Goal: Contribute content: Add original content to the website for others to see

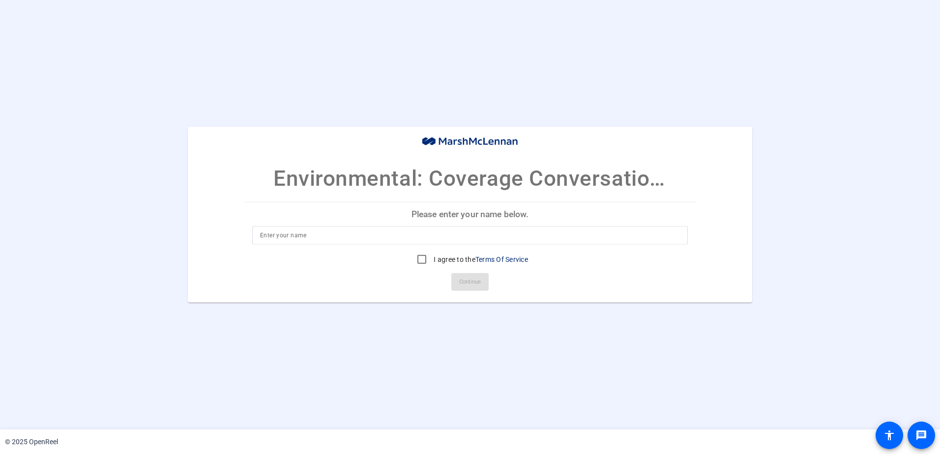
click at [338, 230] on div at bounding box center [470, 235] width 420 height 19
click at [337, 230] on input at bounding box center [470, 236] width 420 height 12
type input "[PERSON_NAME]"
click at [423, 255] on input "I agree to the Terms Of Service" at bounding box center [422, 260] width 20 height 20
checkbox input "true"
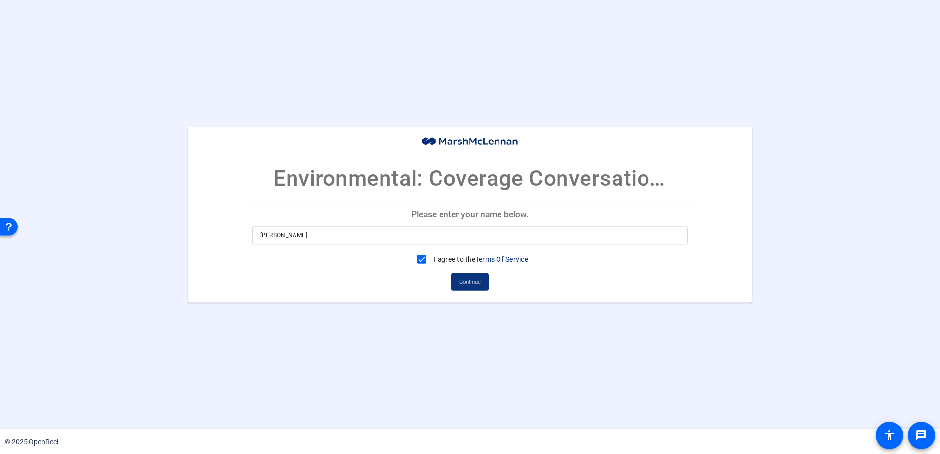
click at [467, 276] on span "Continue" at bounding box center [470, 282] width 22 height 15
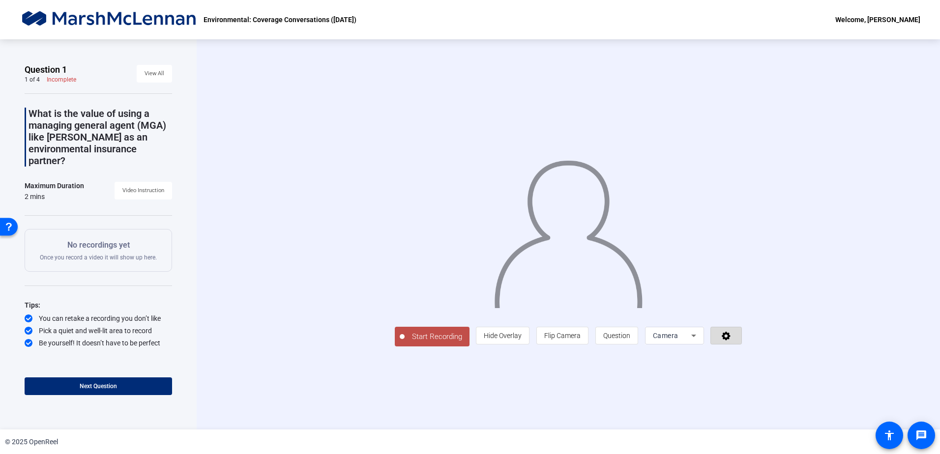
click at [729, 332] on icon at bounding box center [726, 336] width 11 height 10
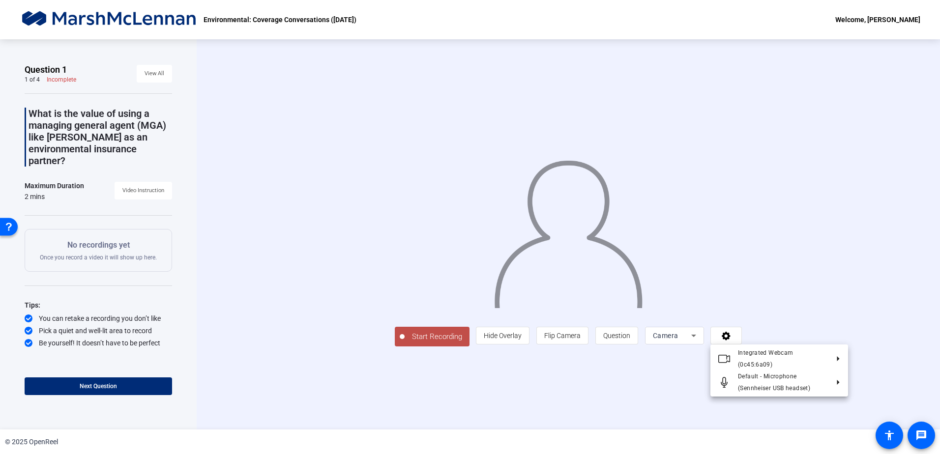
click at [777, 283] on div at bounding box center [470, 227] width 940 height 454
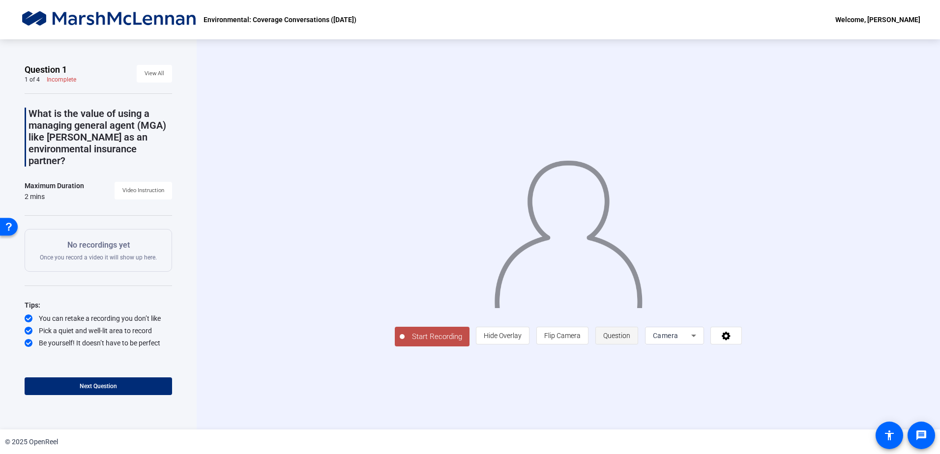
click at [613, 329] on span "Question" at bounding box center [616, 335] width 27 height 19
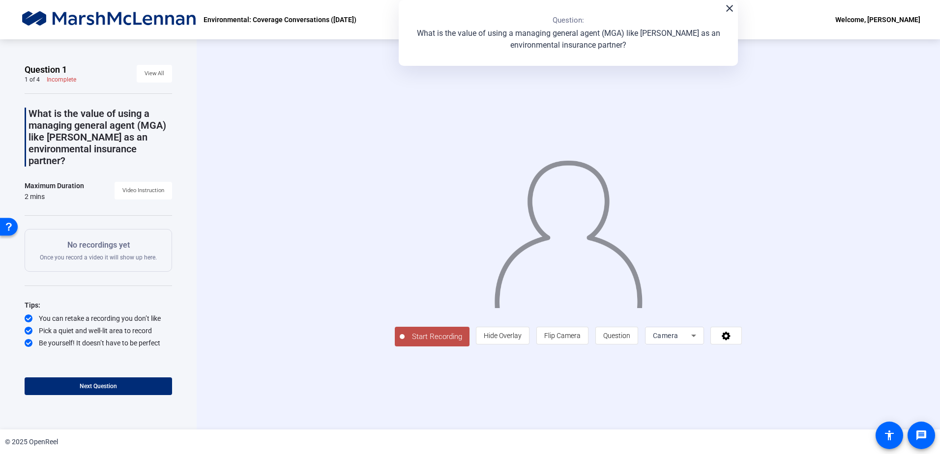
click at [766, 234] on div "Start Recording person Hide Overlay flip Flip Camera question_mark Question Cam…" at bounding box center [568, 234] width 632 height 224
click at [508, 337] on span "Hide Overlay" at bounding box center [503, 336] width 38 height 8
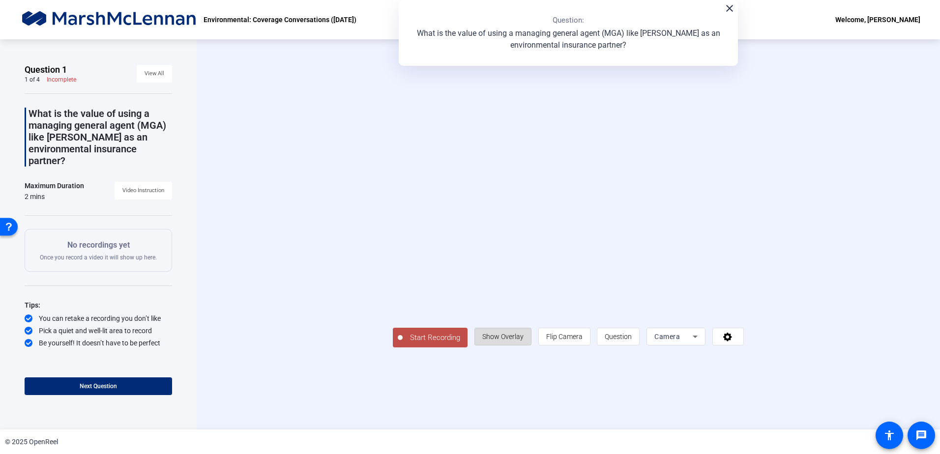
click at [508, 337] on span "Show Overlay" at bounding box center [502, 337] width 41 height 8
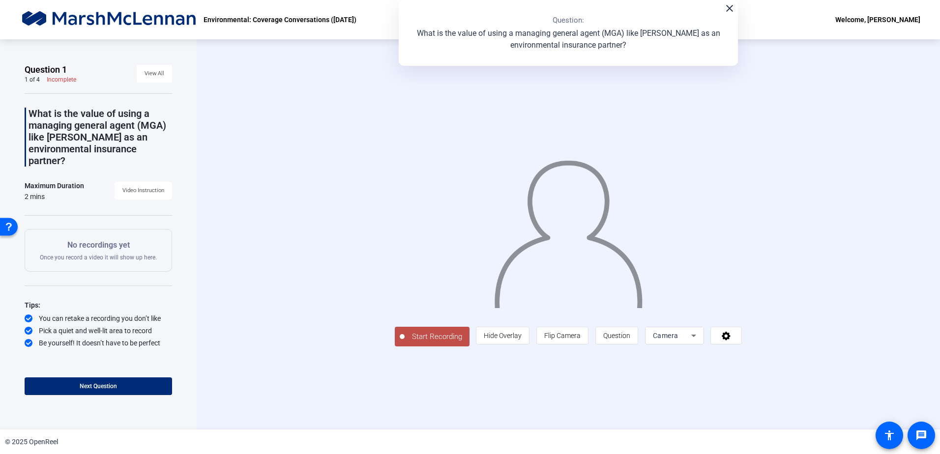
click at [735, 16] on div "close Question: What is the value of using a managing general agent (MGA) like …" at bounding box center [568, 33] width 339 height 66
click at [731, 6] on mat-icon "close" at bounding box center [730, 8] width 12 height 12
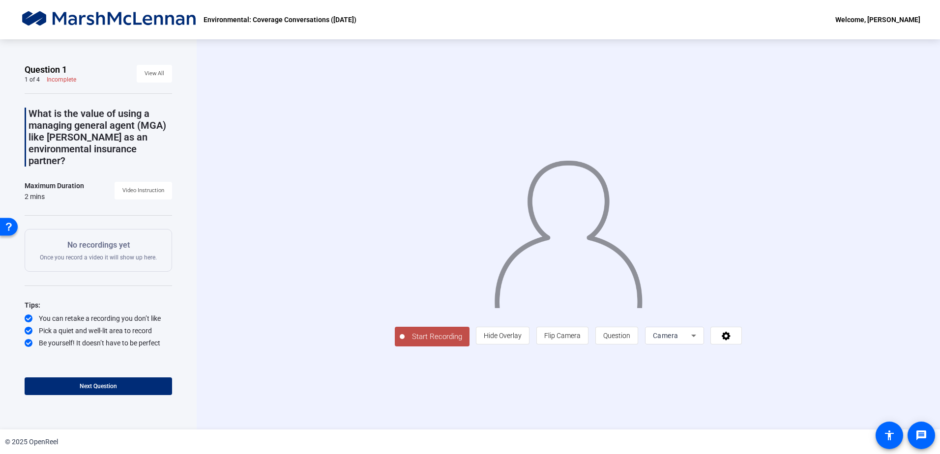
click at [435, 336] on span "Start Recording" at bounding box center [437, 336] width 65 height 11
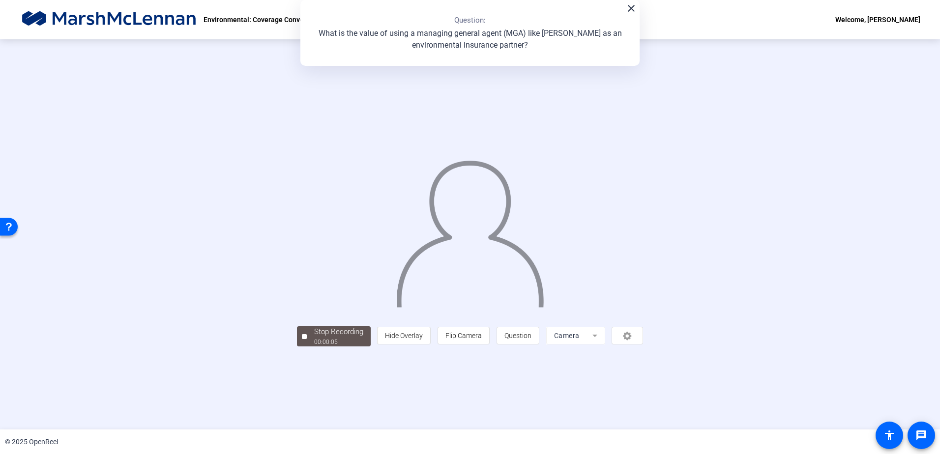
click at [629, 14] on div "close Question: What is the value of using a managing general agent (MGA) like …" at bounding box center [469, 33] width 339 height 66
click at [632, 9] on mat-icon "close" at bounding box center [631, 8] width 12 height 12
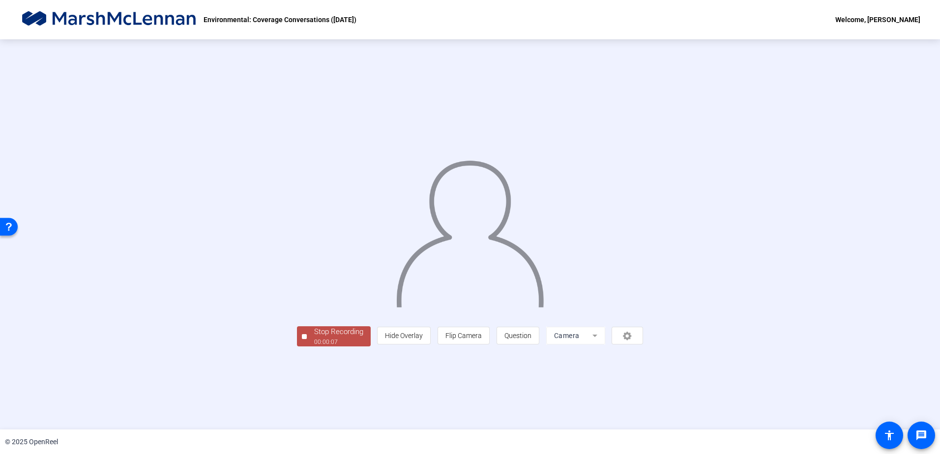
click at [333, 333] on div "Stop Recording" at bounding box center [338, 331] width 49 height 11
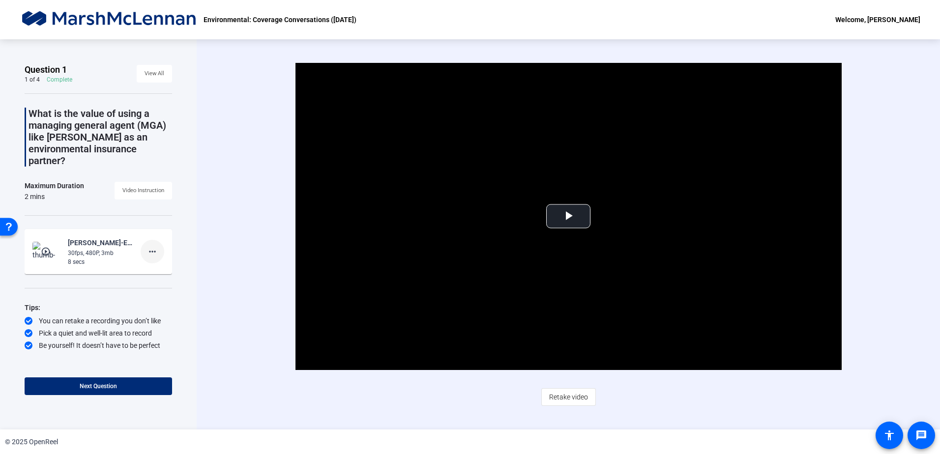
click at [159, 242] on span at bounding box center [153, 252] width 24 height 24
click at [166, 259] on span "Delete clip" at bounding box center [167, 261] width 39 height 12
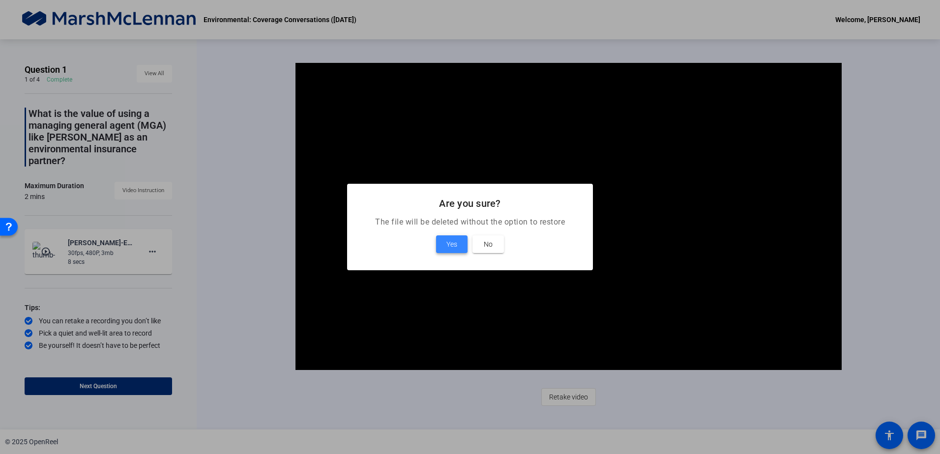
click at [457, 251] on span at bounding box center [451, 245] width 31 height 24
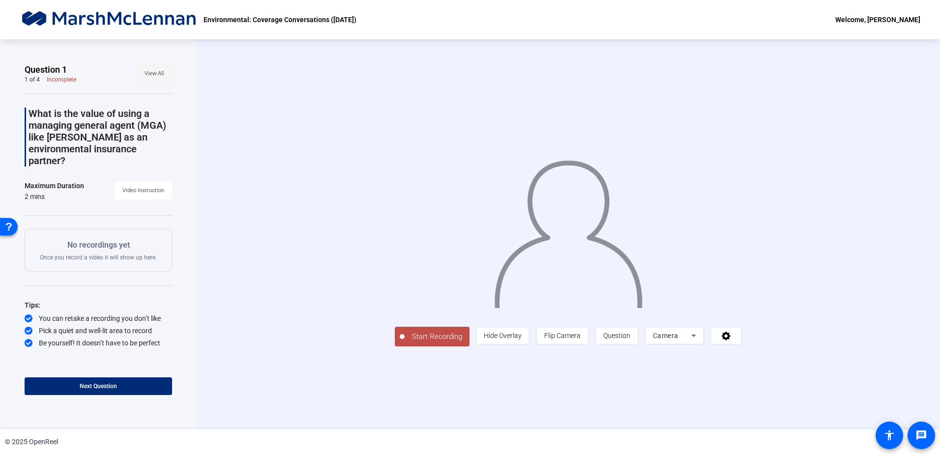
click at [153, 75] on span "View All" at bounding box center [155, 73] width 20 height 15
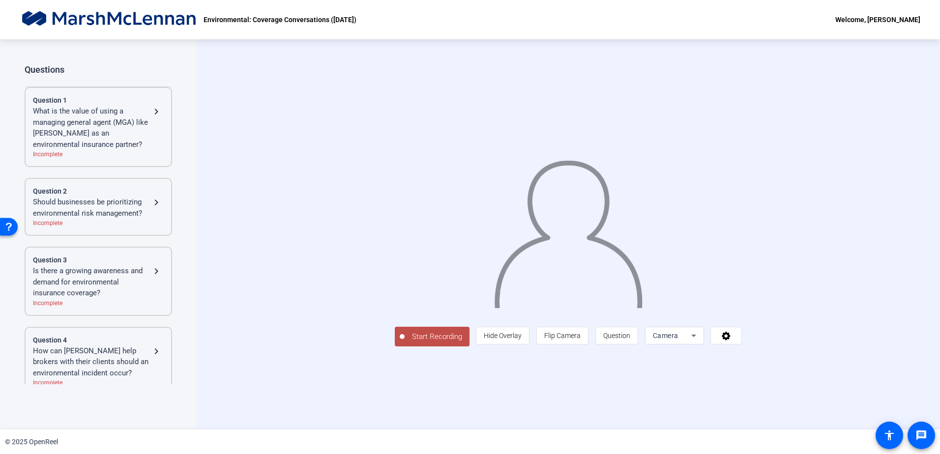
click at [88, 112] on div "What is the value of using a managing general agent (MGA) like [PERSON_NAME] as…" at bounding box center [92, 128] width 118 height 44
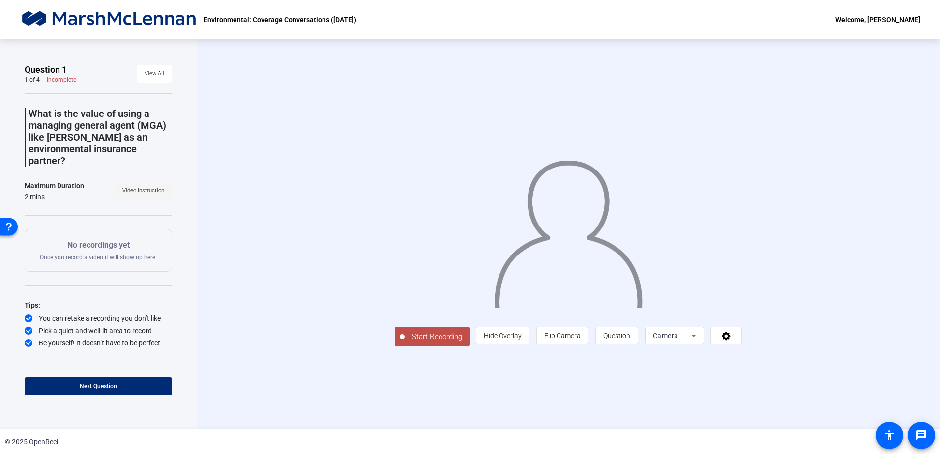
click at [136, 183] on span "Video Instruction" at bounding box center [143, 190] width 42 height 15
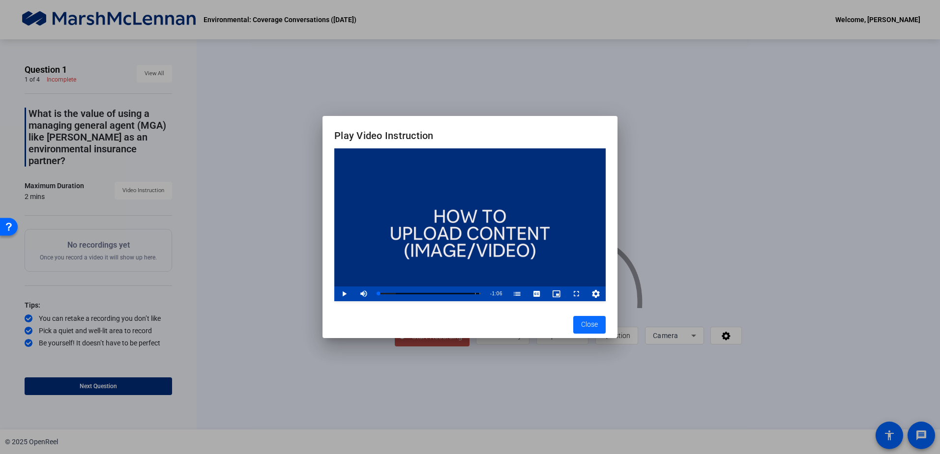
click at [590, 322] on span "Close" at bounding box center [589, 325] width 17 height 10
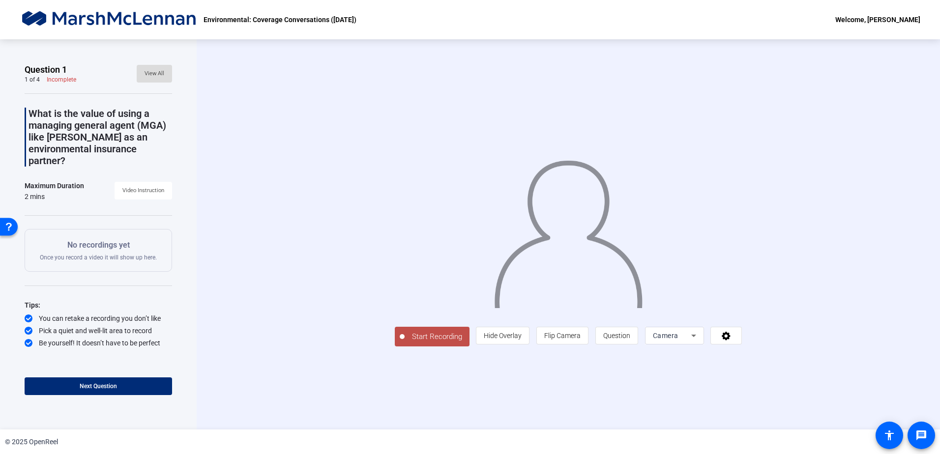
click at [152, 73] on span "View All" at bounding box center [155, 73] width 20 height 15
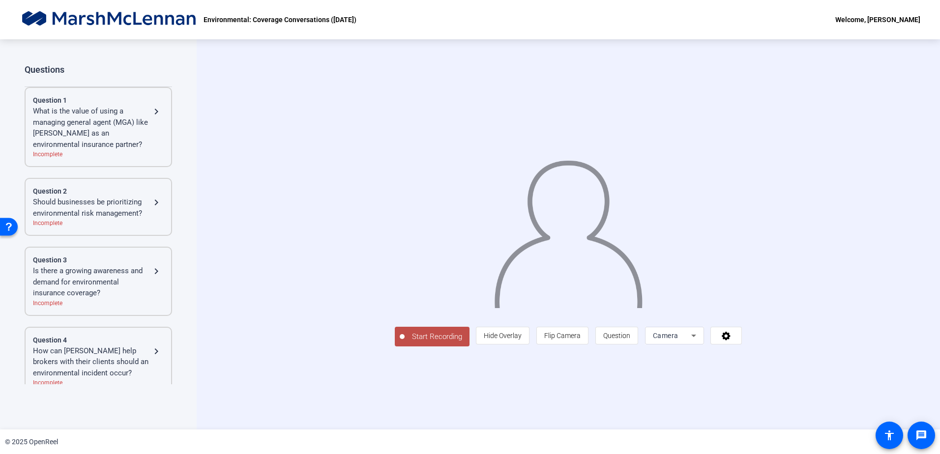
click at [83, 112] on div "What is the value of using a managing general agent (MGA) like [PERSON_NAME] as…" at bounding box center [92, 128] width 118 height 44
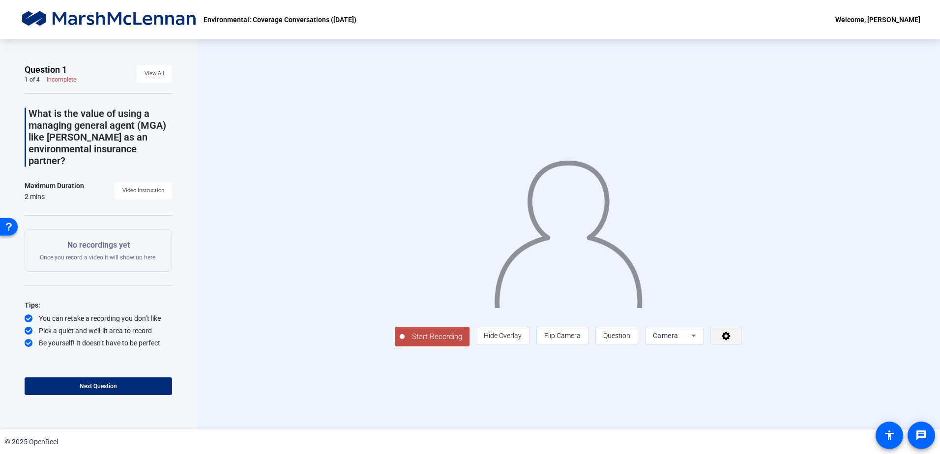
click at [731, 341] on icon at bounding box center [726, 336] width 9 height 9
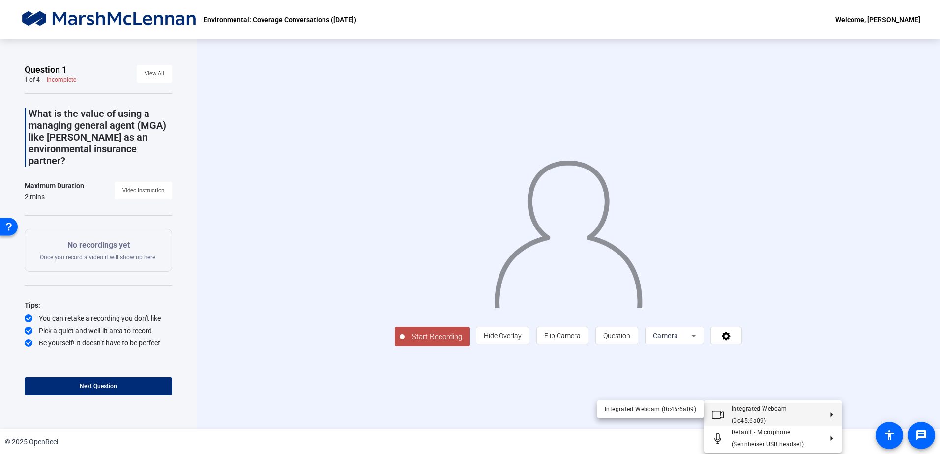
click at [872, 335] on div at bounding box center [470, 227] width 940 height 454
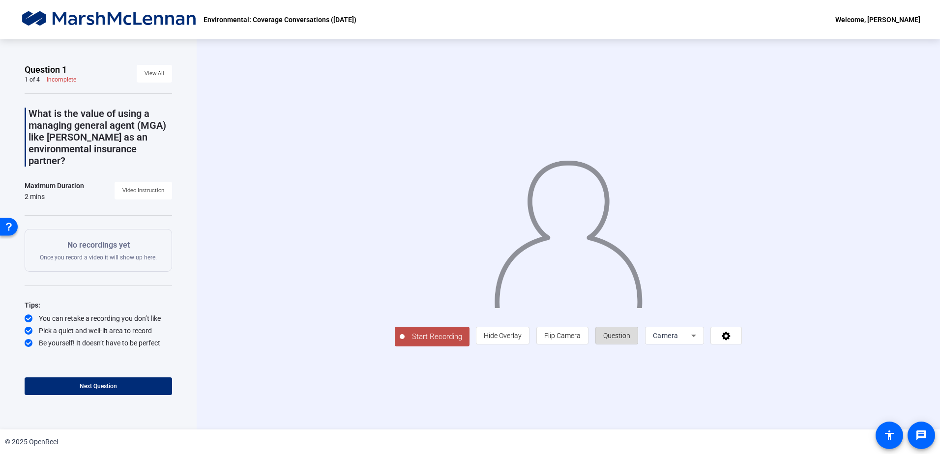
click at [630, 340] on span "Question" at bounding box center [616, 336] width 27 height 8
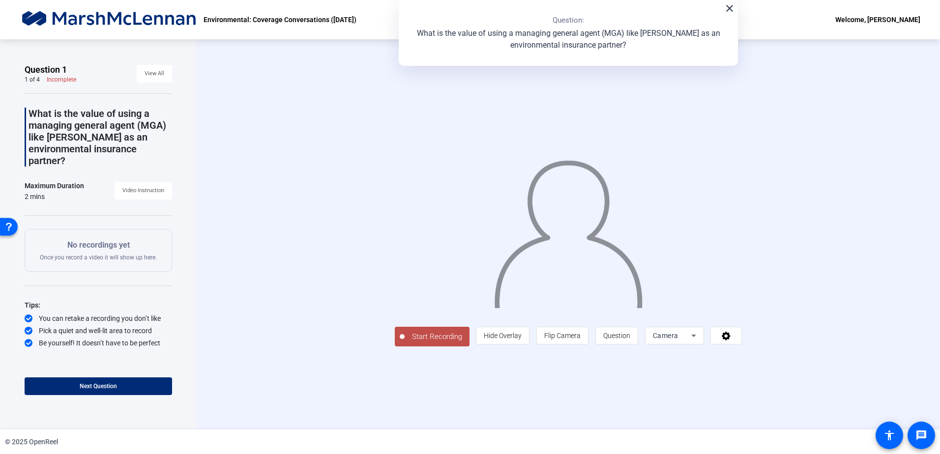
click at [727, 13] on mat-icon "close" at bounding box center [730, 8] width 12 height 12
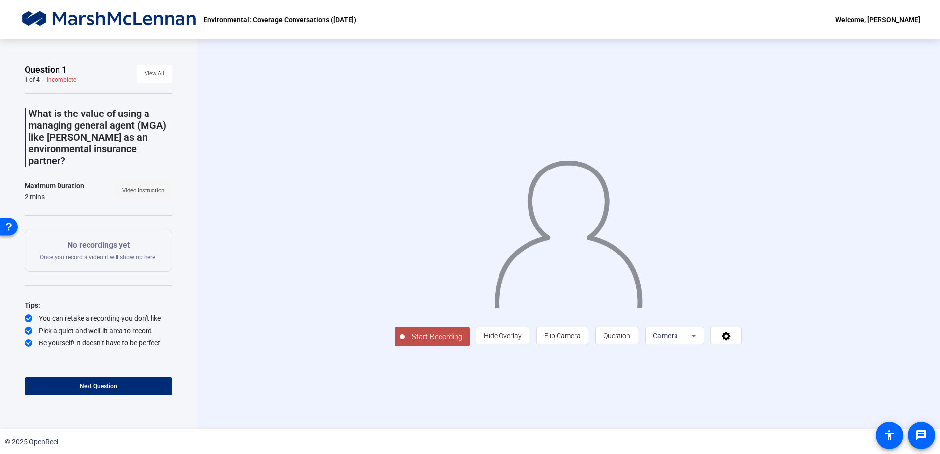
click at [136, 183] on span "Video Instruction" at bounding box center [143, 190] width 42 height 15
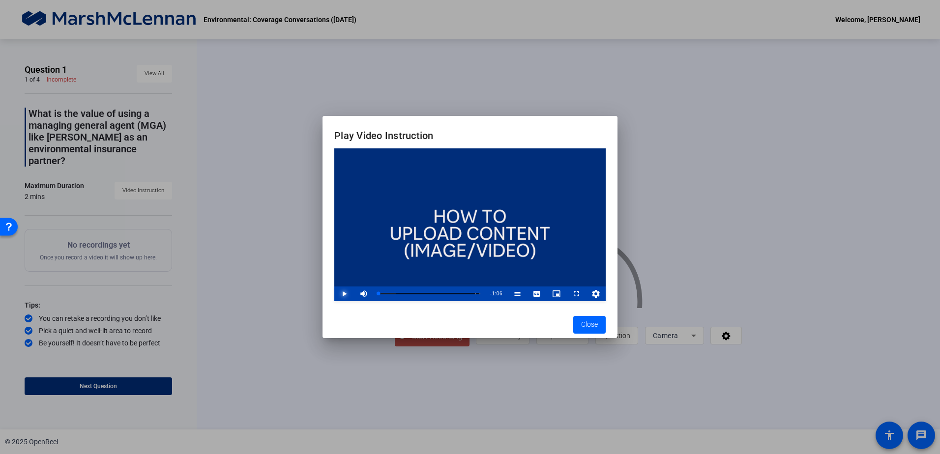
click at [334, 289] on span "Video Player" at bounding box center [334, 294] width 0 height 15
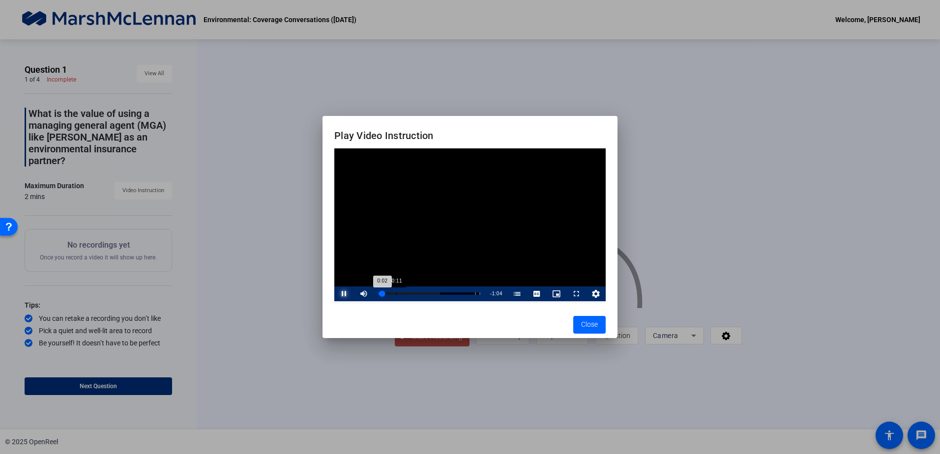
click at [397, 295] on div "Loaded : 60.27% 0:11 0:02 It. (01:03)" at bounding box center [430, 294] width 102 height 2
click at [412, 292] on div "Loaded : 60.27% 0:21 0:12 It. (01:03)" at bounding box center [430, 294] width 112 height 15
click at [419, 292] on div "Loaded : 91.65% 0:25 0:22 It. (01:03)" at bounding box center [430, 294] width 112 height 15
click at [428, 294] on div "Loaded : 100.00% 0:32 0:26 It. (01:03)" at bounding box center [430, 294] width 102 height 2
click at [435, 296] on div "Loaded : 100.00% 0:36 0:36 It. (01:03)" at bounding box center [430, 294] width 112 height 15
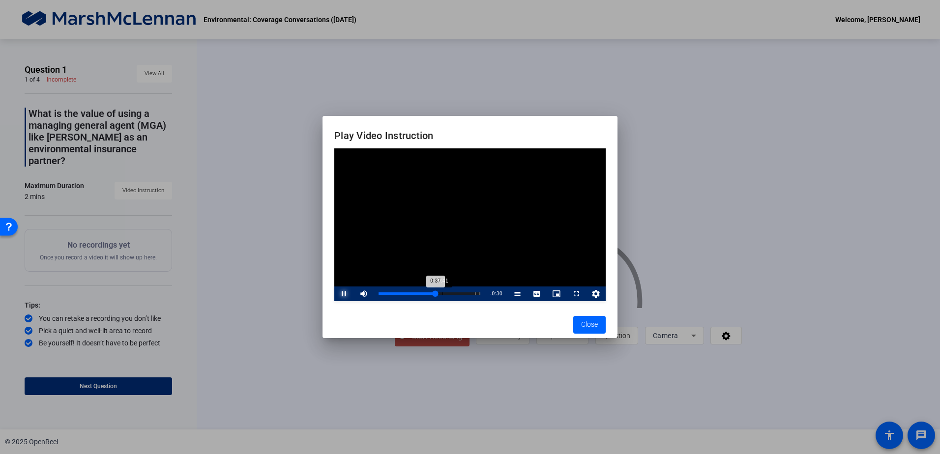
click at [444, 296] on div "Loaded : 100.00% 0:41 0:37 It. (01:03)" at bounding box center [430, 294] width 112 height 15
click at [462, 294] on div "Loaded : 100.00% 0:54 0:43 It. (01:03)" at bounding box center [430, 294] width 102 height 2
click at [470, 293] on div "Loaded : 100.00% 0:59 0:59 It. (01:03)" at bounding box center [430, 294] width 102 height 2
click at [477, 294] on div "Loaded : 100.00% 1:02 0:59 It. (01:03)" at bounding box center [430, 294] width 102 height 2
click at [583, 324] on span "Close" at bounding box center [589, 325] width 17 height 10
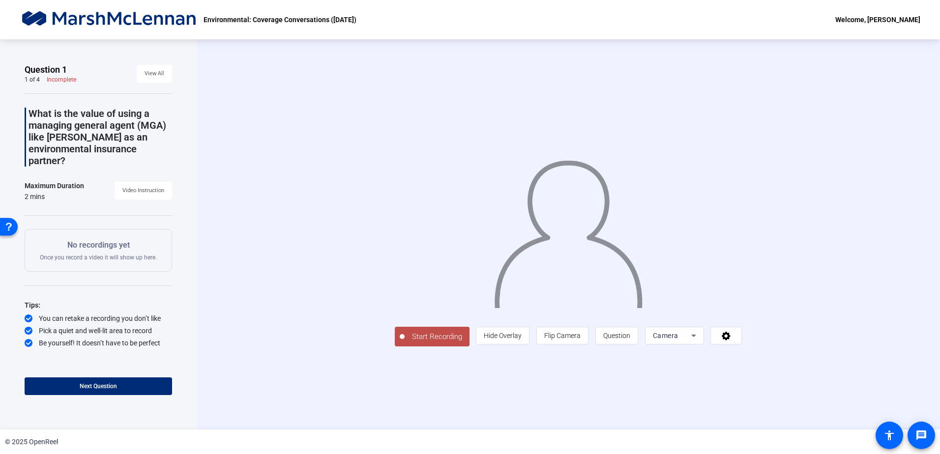
click at [700, 342] on icon at bounding box center [694, 336] width 12 height 12
click at [774, 359] on span "Screen And Camera" at bounding box center [773, 368] width 51 height 24
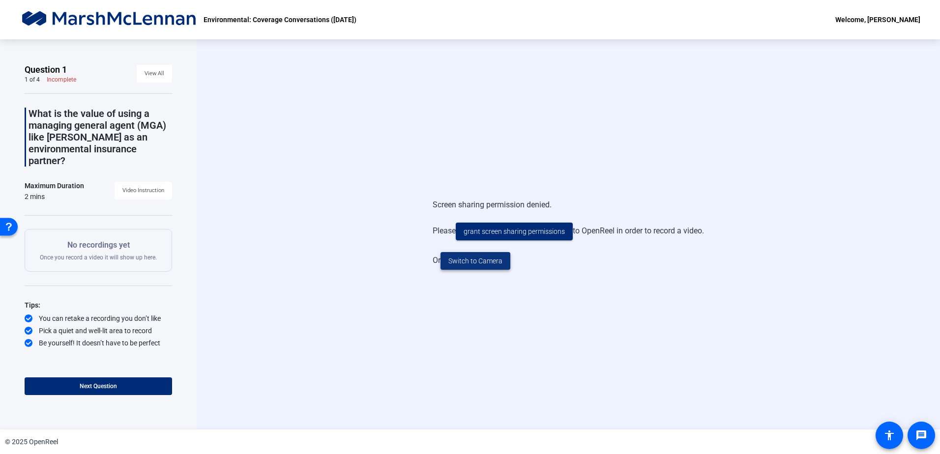
click at [462, 263] on span "Switch to Camera" at bounding box center [475, 261] width 54 height 10
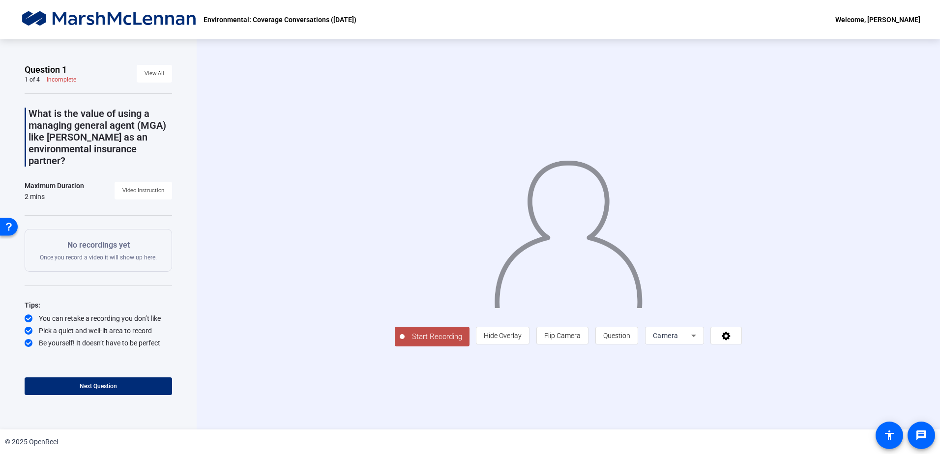
drag, startPoint x: 548, startPoint y: 163, endPoint x: 880, endPoint y: 203, distance: 334.2
click at [880, 203] on div "Start Recording person Hide Overlay flip Flip Camera question_mark Question Cam…" at bounding box center [568, 234] width 632 height 224
click at [522, 345] on span "Hide Overlay" at bounding box center [503, 335] width 38 height 19
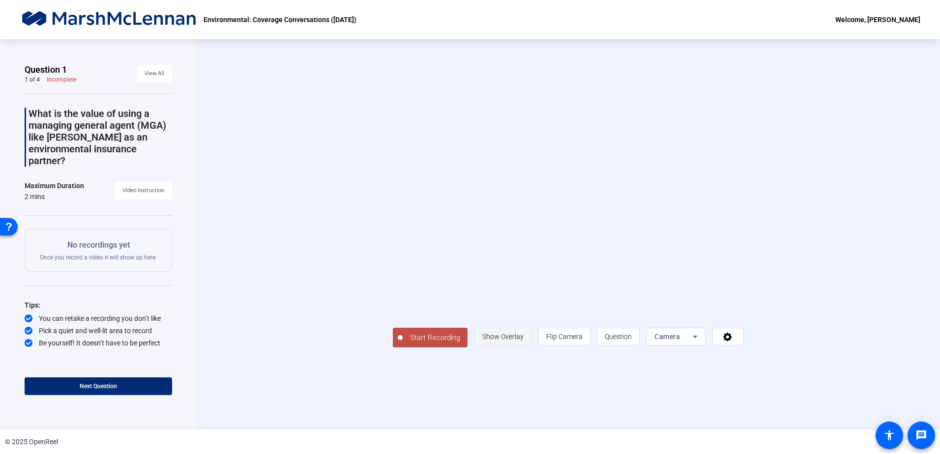
click at [524, 346] on span "Show Overlay" at bounding box center [502, 336] width 41 height 19
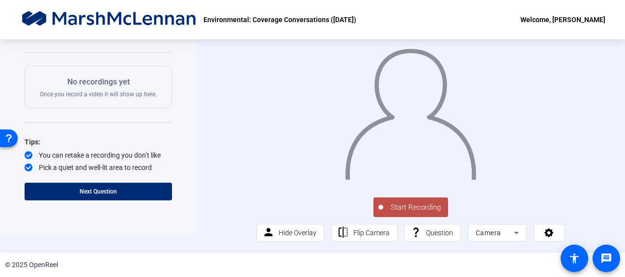
scroll to position [32, 0]
click at [374, 228] on span "Flip Camera" at bounding box center [372, 233] width 36 height 19
click at [372, 231] on span "Flip Camera" at bounding box center [372, 233] width 36 height 8
click at [442, 232] on span "Question" at bounding box center [439, 233] width 27 height 8
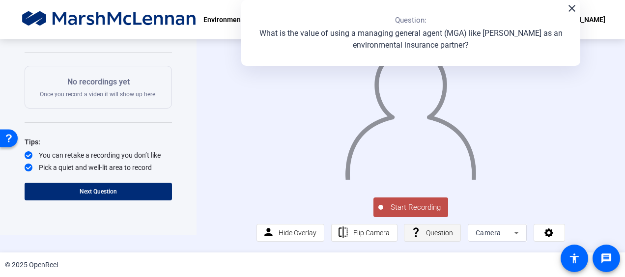
click at [442, 232] on span "Question" at bounding box center [439, 233] width 27 height 8
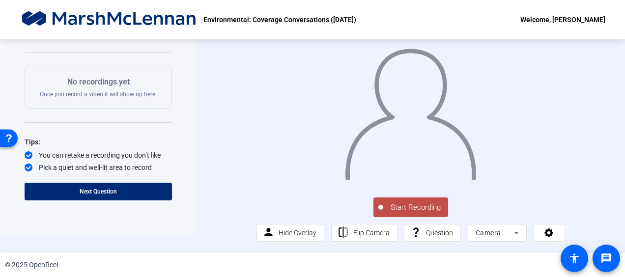
click at [405, 203] on span "Start Recording" at bounding box center [416, 207] width 65 height 11
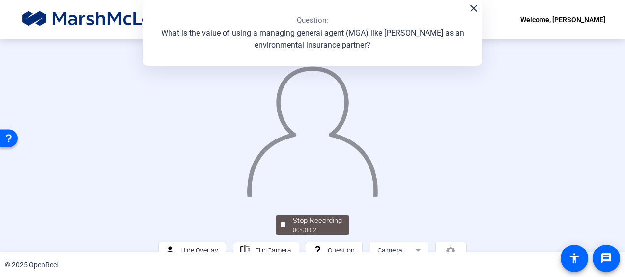
click at [471, 12] on mat-icon "close" at bounding box center [474, 8] width 12 height 12
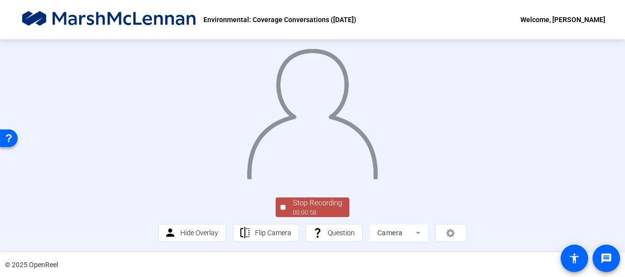
scroll to position [79, 0]
click at [326, 205] on div "Stop Recording" at bounding box center [317, 203] width 49 height 11
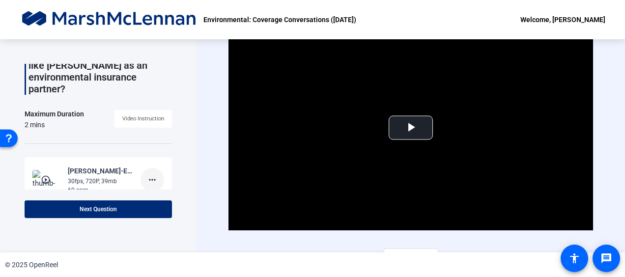
click at [147, 174] on mat-icon "more_horiz" at bounding box center [153, 180] width 12 height 12
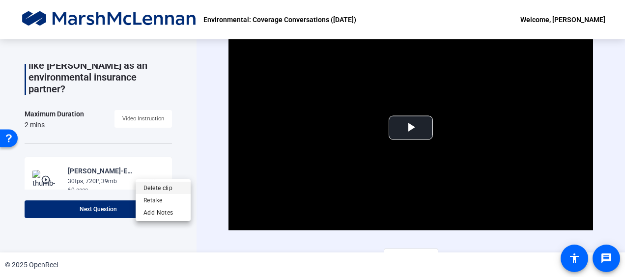
click at [169, 188] on span "Delete clip" at bounding box center [163, 188] width 39 height 12
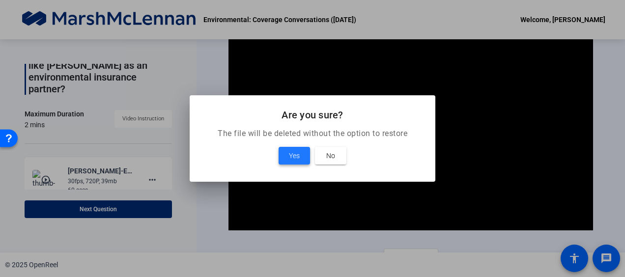
click at [298, 153] on span "Yes" at bounding box center [294, 156] width 11 height 12
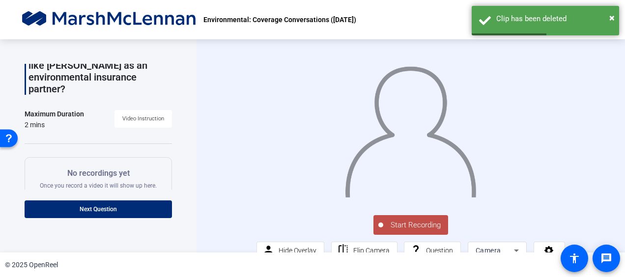
scroll to position [32, 0]
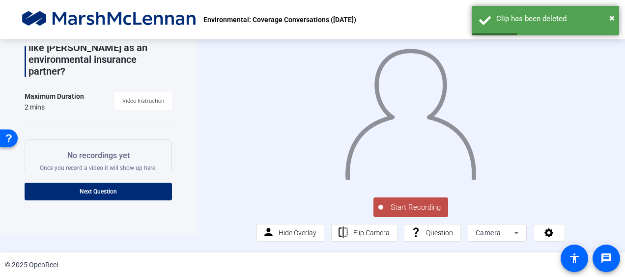
click at [402, 201] on button "Start Recording" at bounding box center [411, 208] width 75 height 20
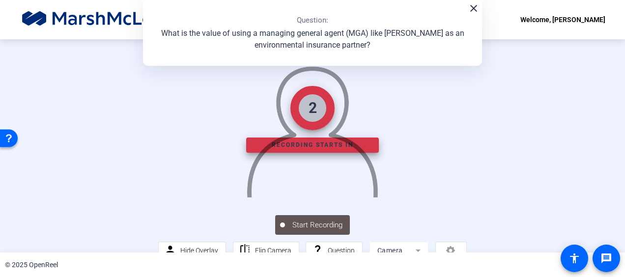
click at [474, 12] on mat-icon "close" at bounding box center [474, 8] width 12 height 12
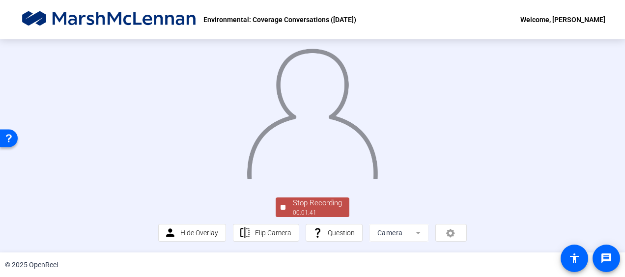
scroll to position [79, 0]
click at [325, 209] on div "00:01:41" at bounding box center [317, 212] width 49 height 9
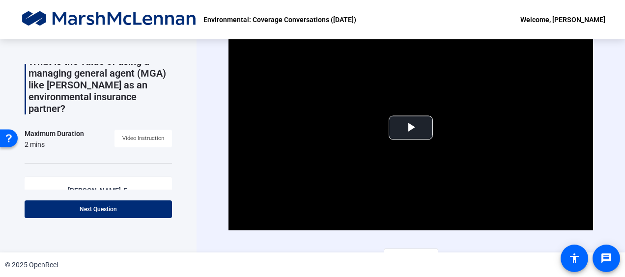
scroll to position [148, 0]
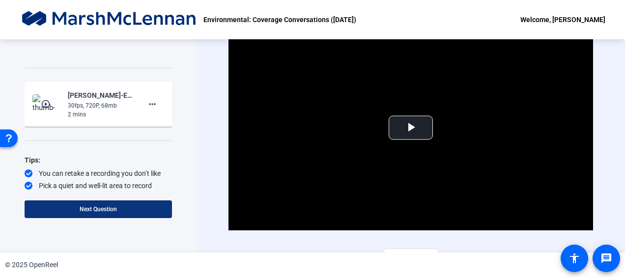
click at [93, 208] on span "Next Question" at bounding box center [98, 209] width 37 height 7
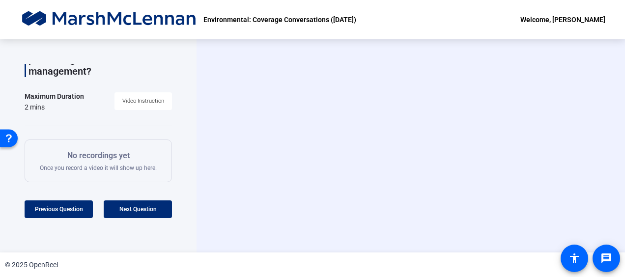
scroll to position [0, 0]
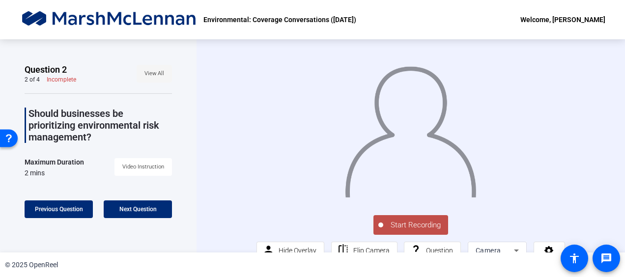
click at [145, 76] on span "View All" at bounding box center [155, 73] width 20 height 15
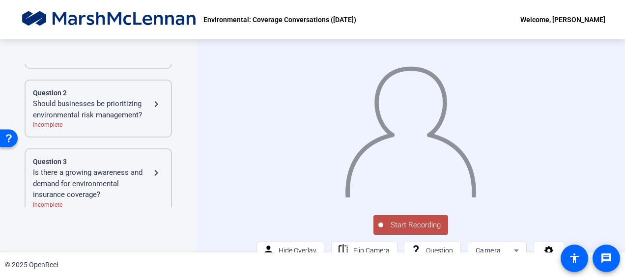
click at [86, 105] on div "Should businesses be prioritizing environmental risk management?" at bounding box center [92, 109] width 118 height 22
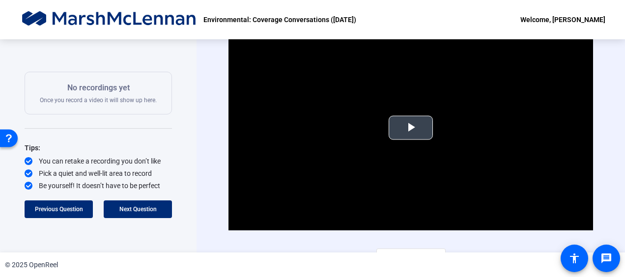
scroll to position [16, 0]
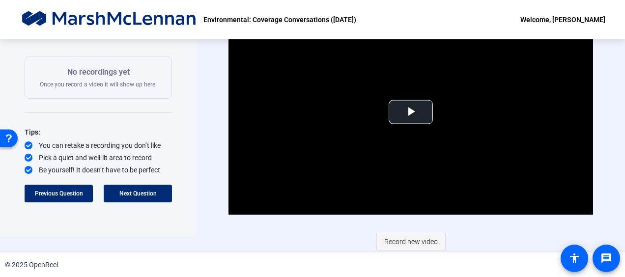
click at [421, 239] on span "Record new video" at bounding box center [412, 242] width 54 height 19
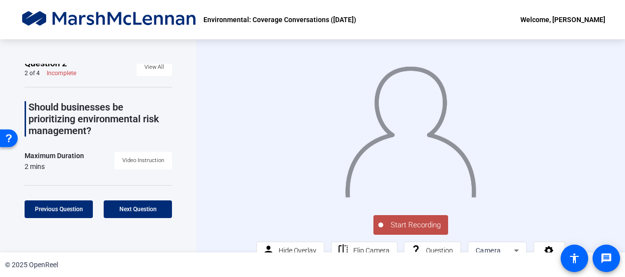
scroll to position [0, 0]
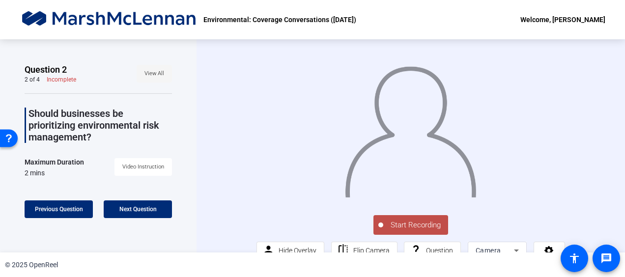
click at [150, 78] on span "View All" at bounding box center [155, 73] width 20 height 15
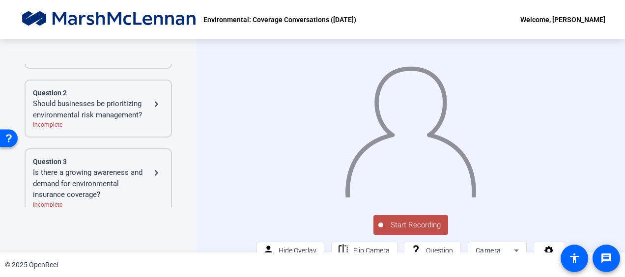
click at [95, 112] on div "Should businesses be prioritizing environmental risk management?" at bounding box center [92, 109] width 118 height 22
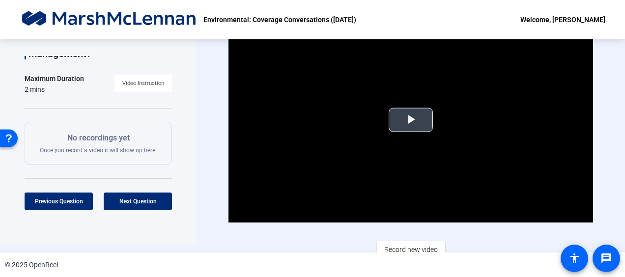
scroll to position [16, 0]
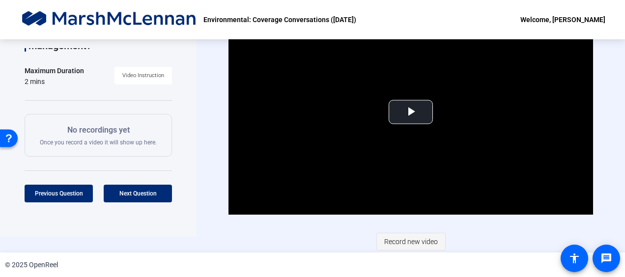
click at [398, 238] on span "Record new video" at bounding box center [412, 242] width 54 height 19
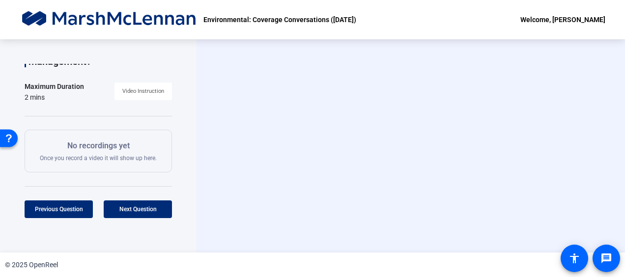
scroll to position [0, 0]
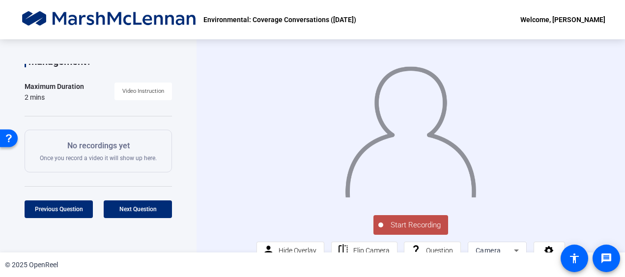
click at [407, 231] on span "Start Recording" at bounding box center [416, 225] width 65 height 11
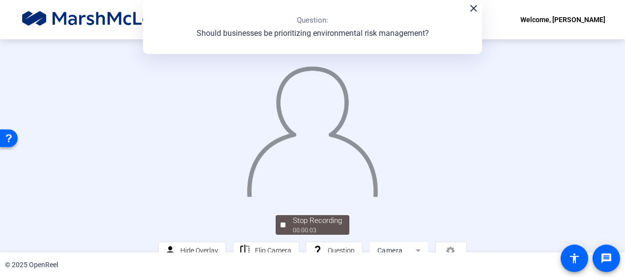
click at [473, 11] on mat-icon "close" at bounding box center [474, 8] width 12 height 12
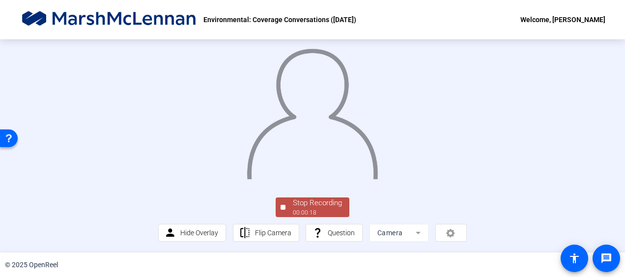
scroll to position [79, 0]
click at [307, 205] on div "Stop Recording" at bounding box center [317, 203] width 49 height 11
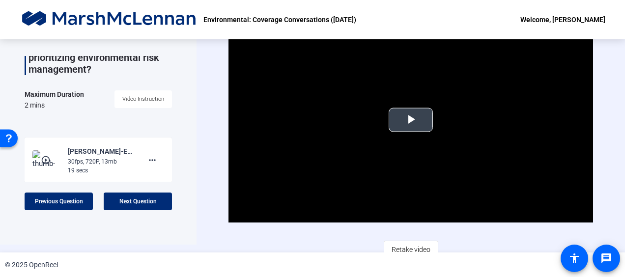
scroll to position [16, 0]
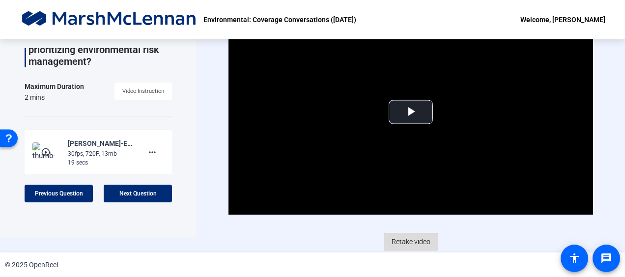
click at [395, 239] on span "Retake video" at bounding box center [411, 242] width 39 height 19
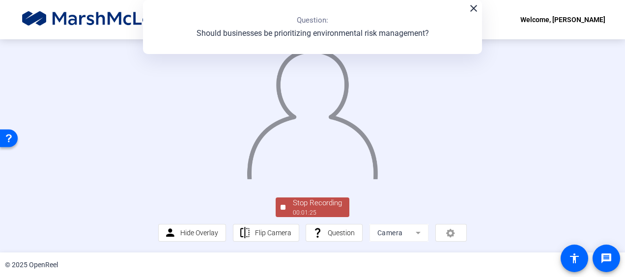
scroll to position [79, 0]
click at [333, 198] on div "Stop Recording" at bounding box center [317, 203] width 49 height 11
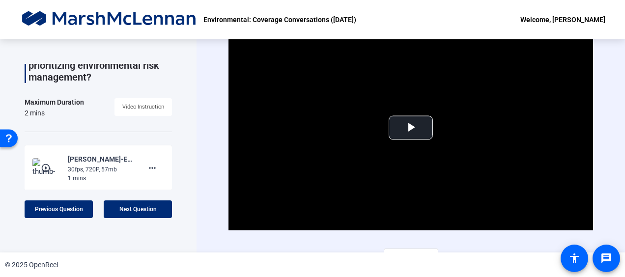
scroll to position [16, 0]
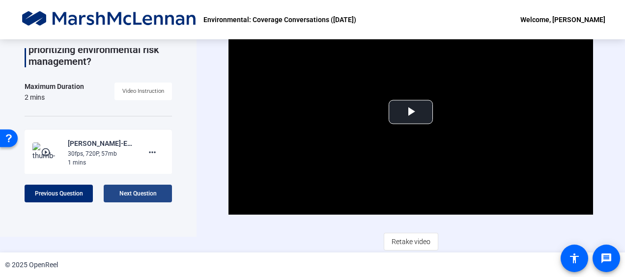
click at [145, 192] on span "Next Question" at bounding box center [137, 193] width 37 height 7
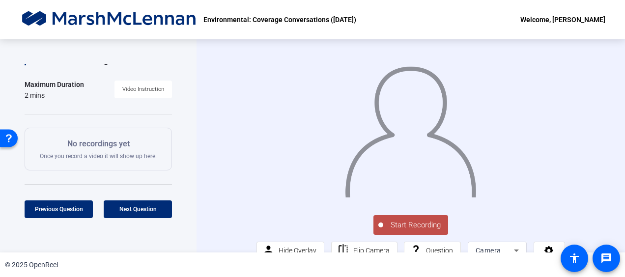
scroll to position [98, 0]
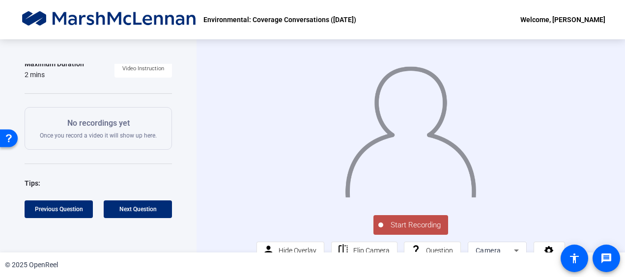
click at [405, 231] on span "Start Recording" at bounding box center [416, 225] width 65 height 11
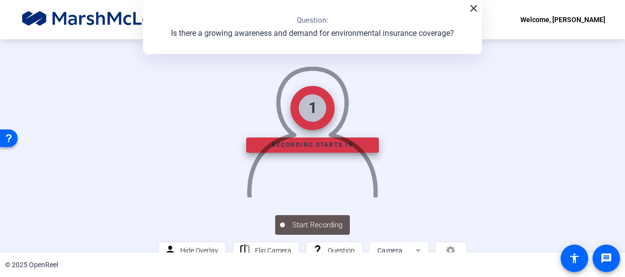
click at [474, 6] on mat-icon "close" at bounding box center [474, 8] width 12 height 12
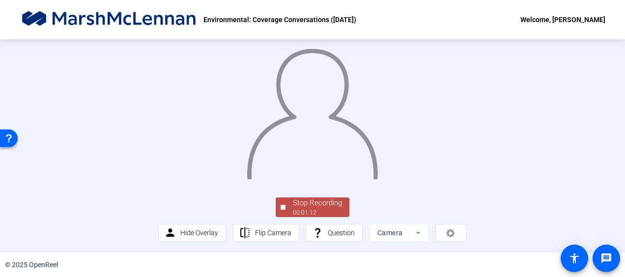
scroll to position [79, 0]
click at [324, 203] on div "Stop Recording" at bounding box center [317, 203] width 49 height 11
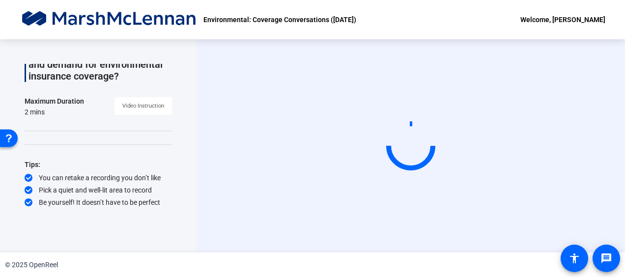
scroll to position [0, 0]
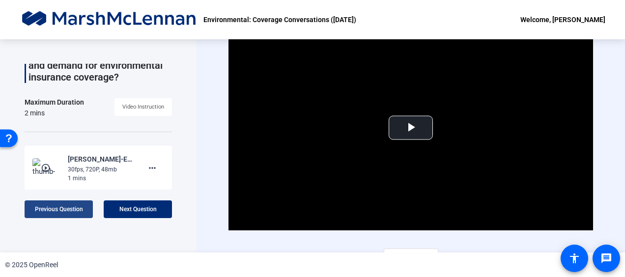
click at [77, 207] on span "Previous Question" at bounding box center [59, 209] width 48 height 7
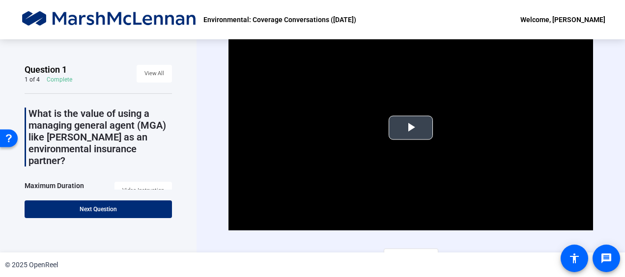
scroll to position [16, 0]
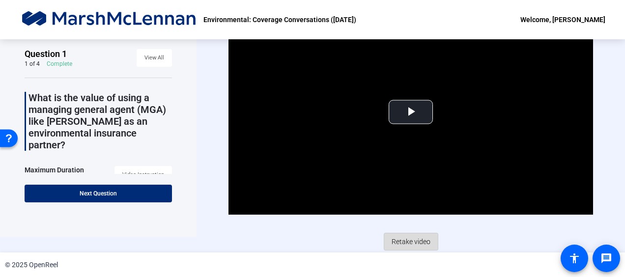
click at [409, 240] on span "Retake video" at bounding box center [411, 242] width 39 height 19
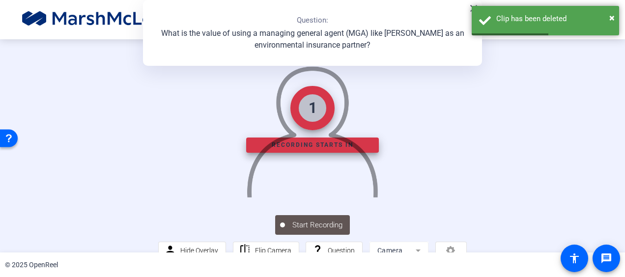
click at [468, 7] on mat-icon "close" at bounding box center [474, 8] width 12 height 12
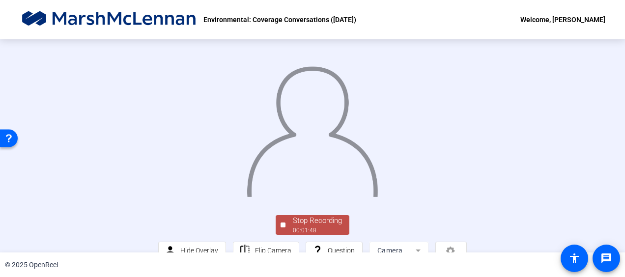
scroll to position [79, 0]
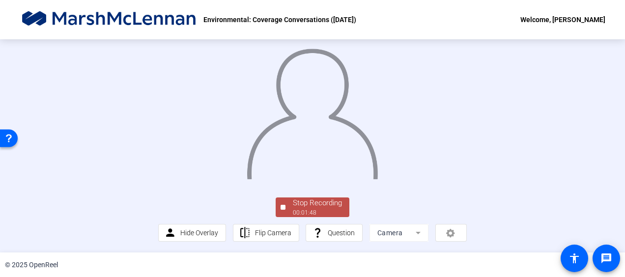
click at [314, 205] on div "Stop Recording" at bounding box center [317, 203] width 49 height 11
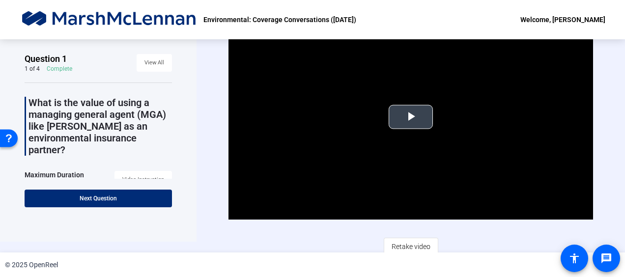
scroll to position [16, 0]
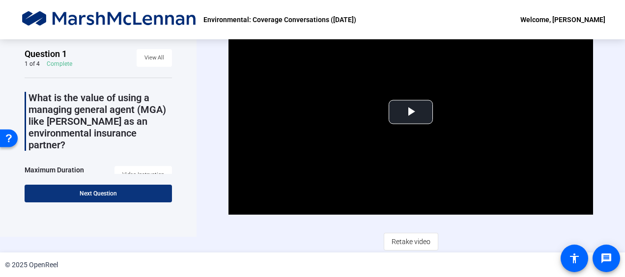
click at [143, 187] on span at bounding box center [99, 194] width 148 height 24
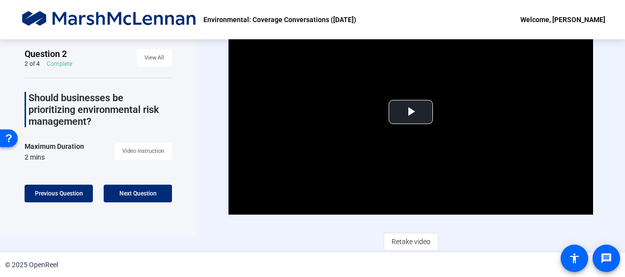
click at [413, 240] on span "Retake video" at bounding box center [411, 242] width 39 height 19
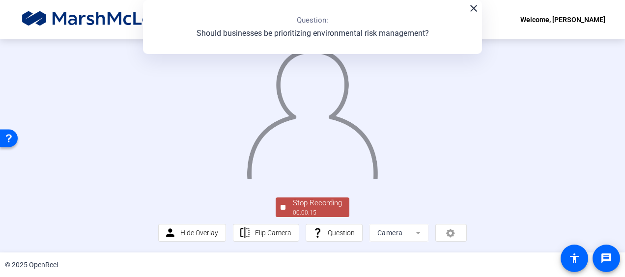
scroll to position [79, 0]
click at [319, 203] on div "Stop Recording" at bounding box center [317, 203] width 49 height 11
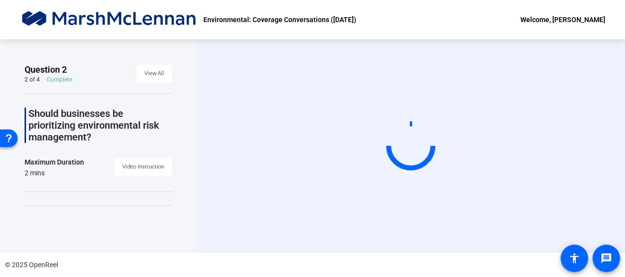
scroll to position [0, 0]
click at [194, 132] on div "Question 2 2 of 4 Complete View All Should businesses be prioritizing environme…" at bounding box center [98, 145] width 197 height 213
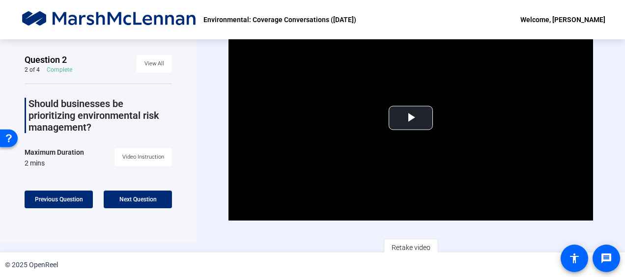
scroll to position [16, 0]
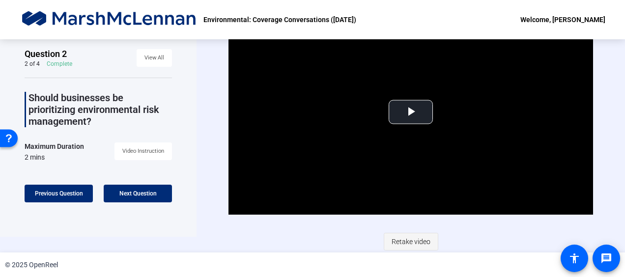
click at [401, 244] on span "Retake video" at bounding box center [411, 242] width 39 height 19
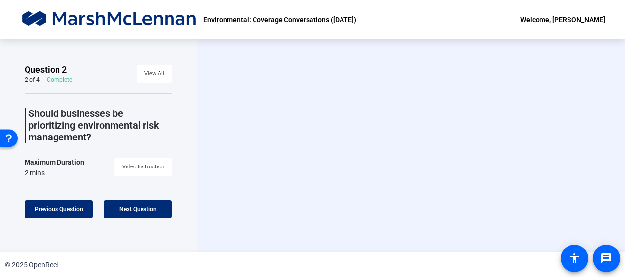
scroll to position [0, 0]
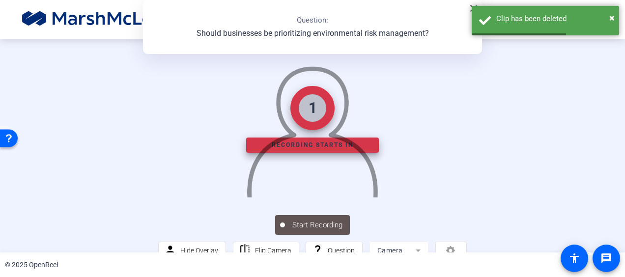
click at [469, 7] on mat-icon "close" at bounding box center [474, 8] width 12 height 12
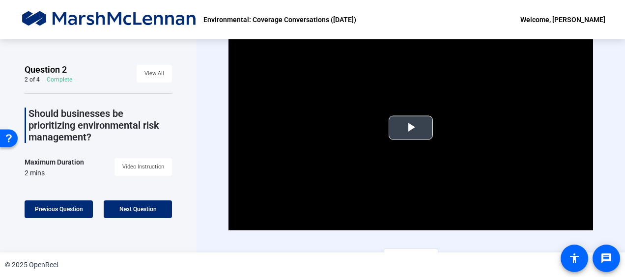
click at [411, 128] on span "Video Player" at bounding box center [411, 128] width 0 height 0
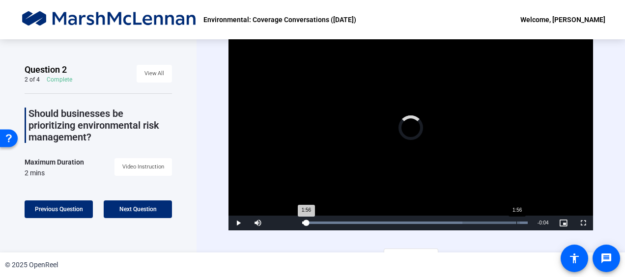
click at [517, 222] on div "1:56" at bounding box center [517, 223] width 0 height 2
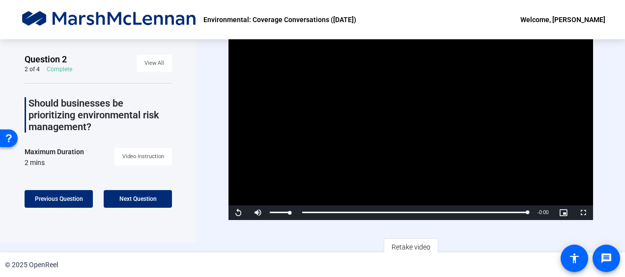
scroll to position [16, 0]
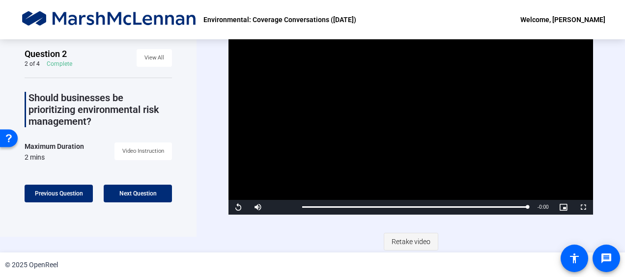
click at [408, 242] on span "Retake video" at bounding box center [411, 242] width 39 height 19
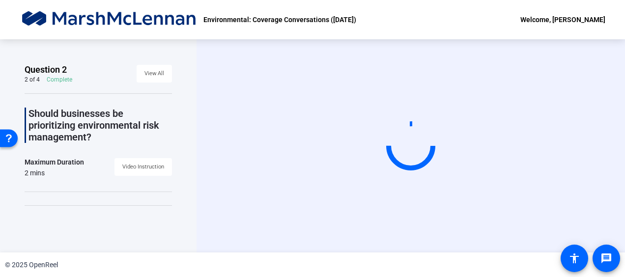
scroll to position [0, 0]
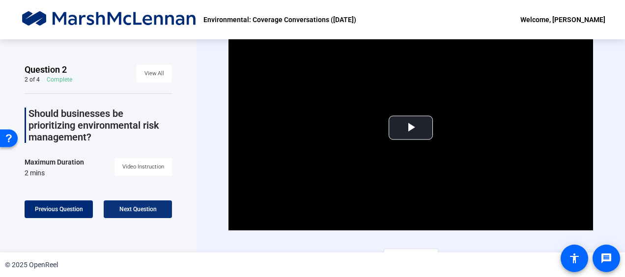
click at [154, 202] on span at bounding box center [138, 210] width 68 height 24
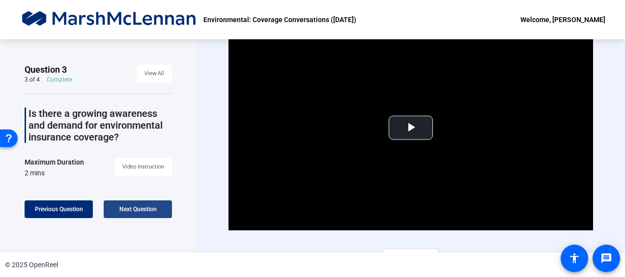
click at [149, 204] on span at bounding box center [138, 210] width 68 height 24
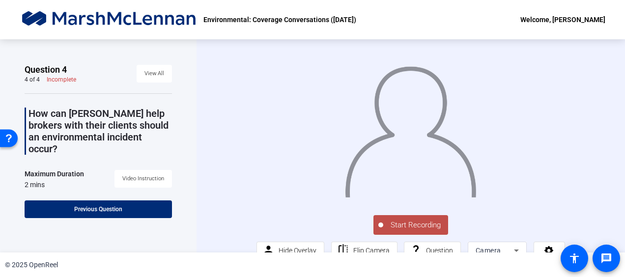
click at [405, 231] on span "Start Recording" at bounding box center [416, 225] width 65 height 11
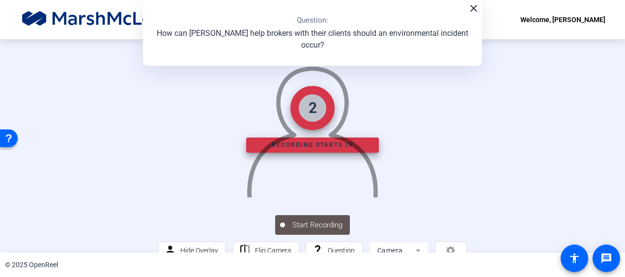
click at [474, 9] on mat-icon "close" at bounding box center [474, 8] width 12 height 12
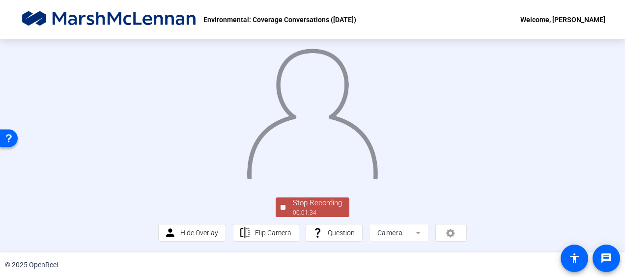
scroll to position [79, 0]
click at [328, 202] on div "Stop Recording" at bounding box center [317, 203] width 49 height 11
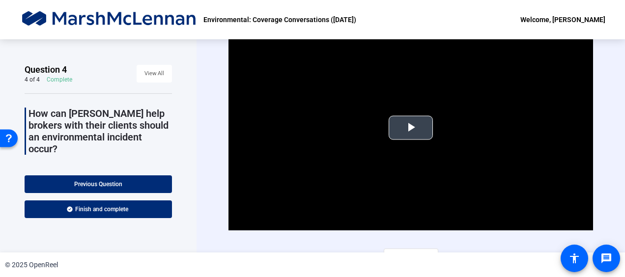
scroll to position [16, 0]
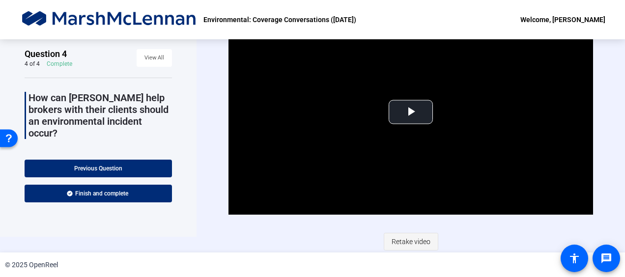
click at [410, 242] on span "Retake video" at bounding box center [411, 242] width 39 height 19
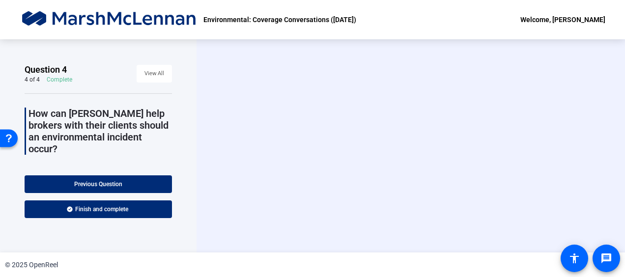
scroll to position [0, 0]
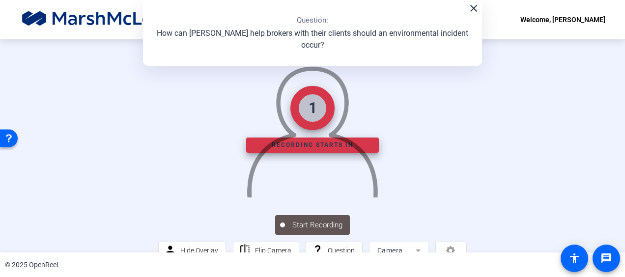
click at [468, 10] on mat-icon "close" at bounding box center [474, 8] width 12 height 12
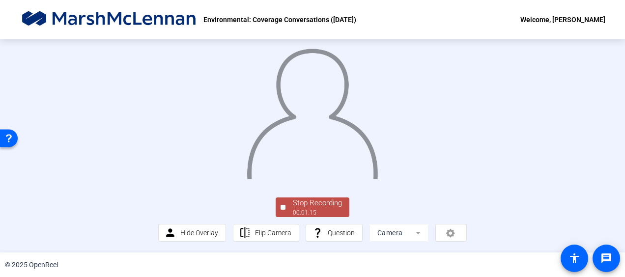
scroll to position [79, 0]
click at [318, 204] on div "Stop Recording" at bounding box center [317, 203] width 49 height 11
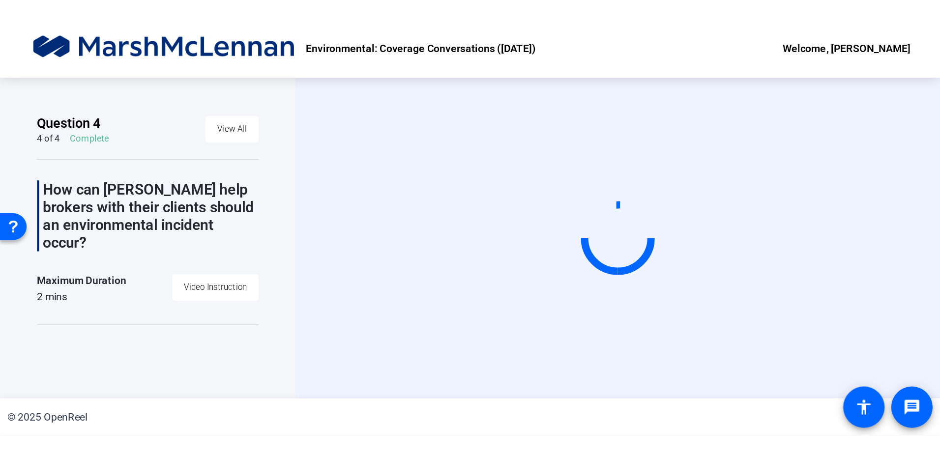
scroll to position [0, 0]
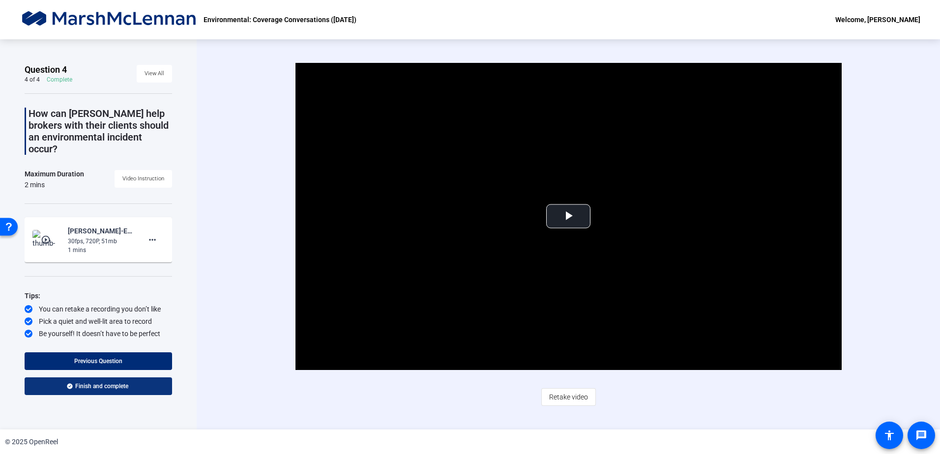
click at [126, 385] on span "Finish and complete" at bounding box center [101, 387] width 53 height 8
